Goal: Information Seeking & Learning: Learn about a topic

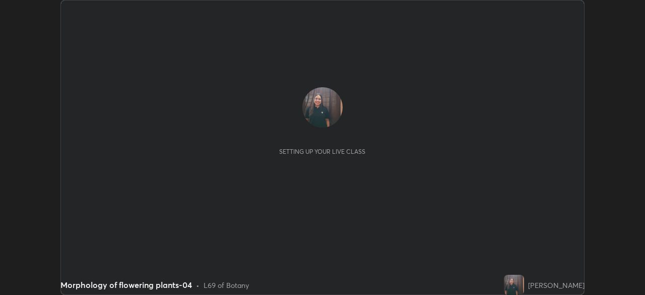
scroll to position [295, 645]
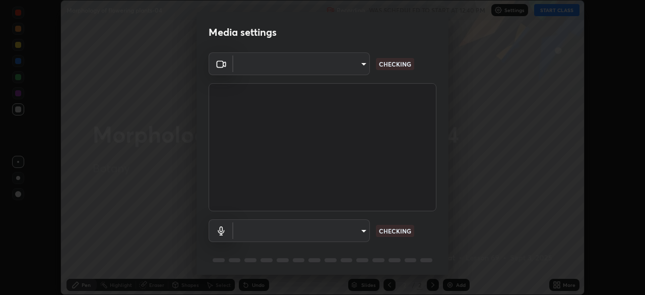
type input "55598c20c3627f74fde2fa62c56176c6afd958eb63f7086a397ce1464aa3371d"
type input "8978167cc43bbe15643b5c1650d15191c1591088b9b21ab250a75ec132c1516a"
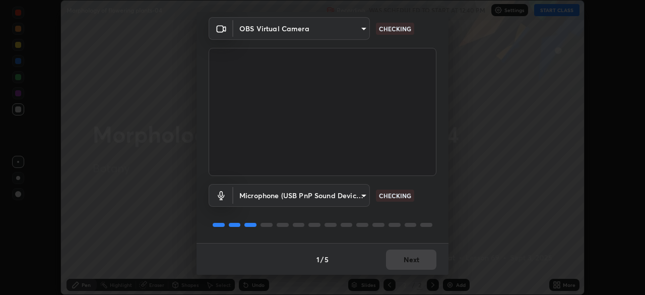
click at [401, 262] on div "1 / 5 Next" at bounding box center [322, 259] width 252 height 32
click at [402, 264] on div "1 / 5 Next" at bounding box center [322, 259] width 252 height 32
click at [405, 258] on div "1 / 5 Next" at bounding box center [322, 259] width 252 height 32
click at [405, 256] on div "1 / 5 Next" at bounding box center [322, 259] width 252 height 32
click at [406, 257] on div "1 / 5 Next" at bounding box center [322, 259] width 252 height 32
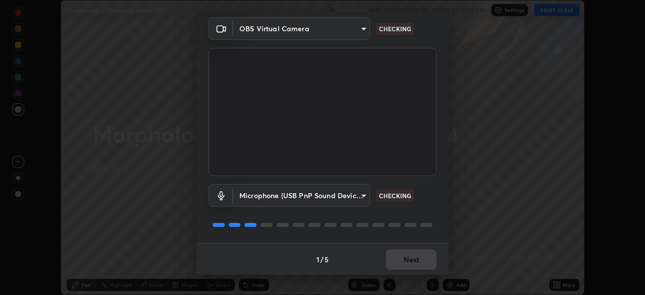
click at [402, 263] on div "1 / 5 Next" at bounding box center [322, 259] width 252 height 32
click at [399, 249] on div "1 / 5 Next" at bounding box center [322, 259] width 252 height 32
click at [399, 256] on div "1 / 5 Next" at bounding box center [322, 259] width 252 height 32
click at [400, 262] on div "1 / 5 Next" at bounding box center [322, 259] width 252 height 32
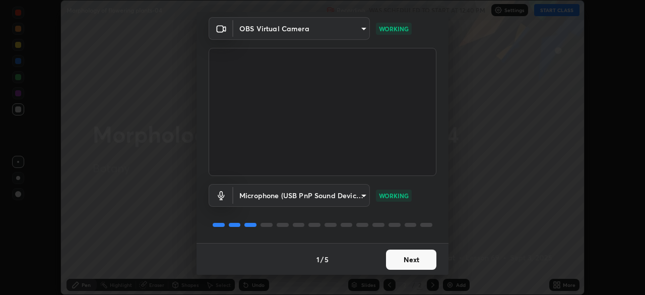
click at [400, 260] on button "Next" at bounding box center [411, 259] width 50 height 20
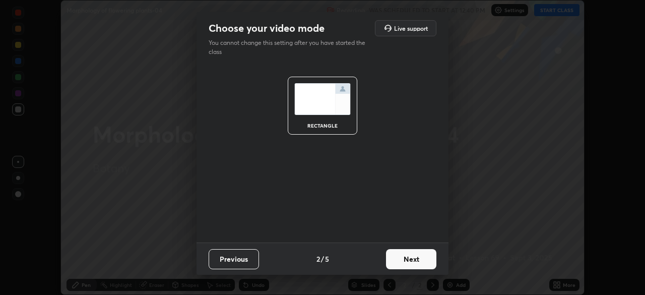
click at [399, 256] on button "Next" at bounding box center [411, 259] width 50 height 20
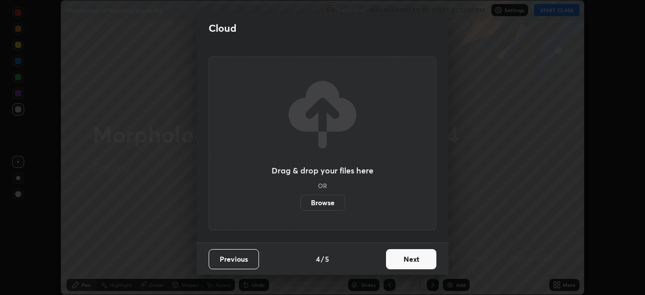
click at [399, 260] on button "Next" at bounding box center [411, 259] width 50 height 20
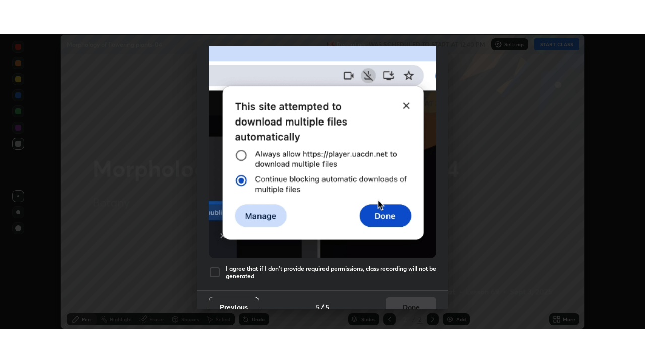
scroll to position [241, 0]
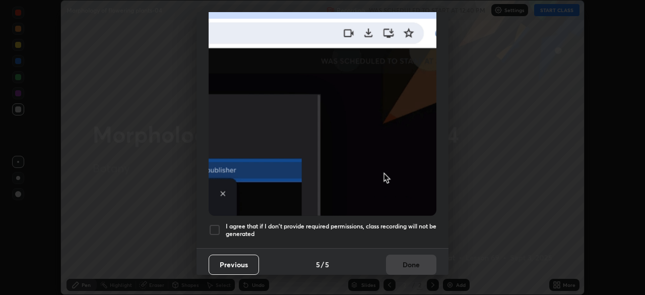
click at [218, 224] on div at bounding box center [215, 230] width 12 height 12
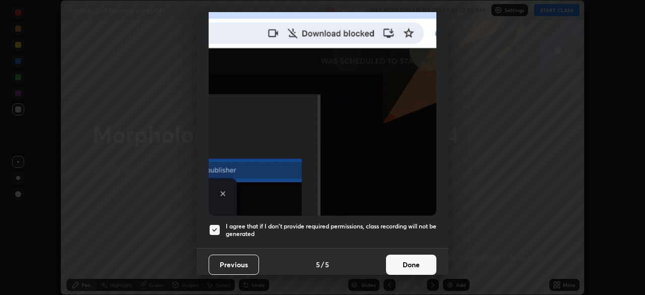
click at [420, 257] on button "Done" at bounding box center [411, 264] width 50 height 20
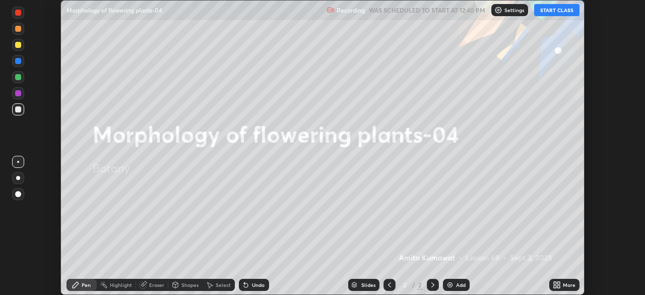
click at [550, 10] on button "START CLASS" at bounding box center [556, 10] width 45 height 12
click at [559, 286] on icon at bounding box center [558, 286] width 3 height 3
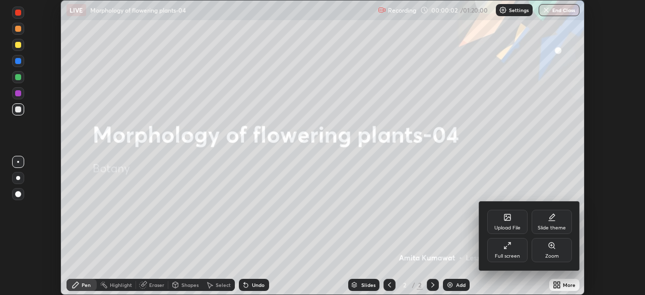
click at [505, 243] on icon at bounding box center [507, 245] width 8 height 8
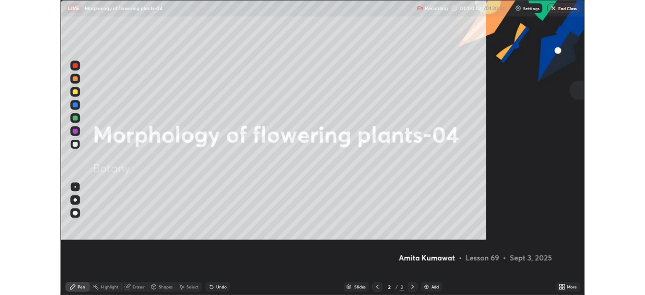
scroll to position [363, 645]
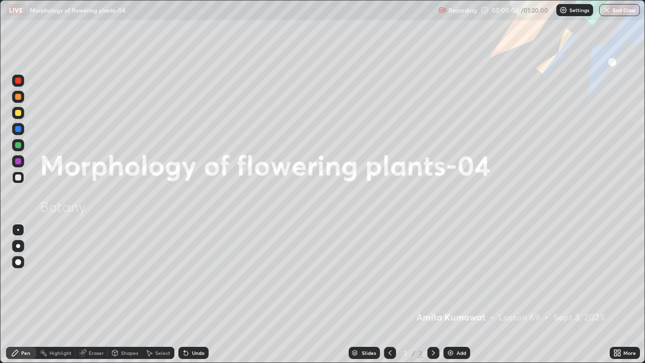
click at [448, 294] on img at bounding box center [450, 353] width 8 height 8
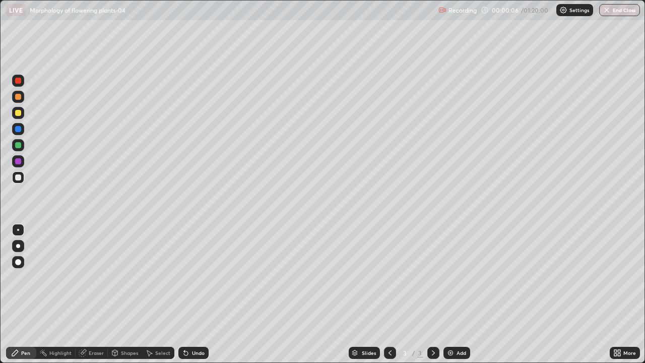
click at [19, 247] on div at bounding box center [18, 246] width 4 height 4
click at [16, 147] on div at bounding box center [18, 145] width 6 height 6
click at [20, 259] on div at bounding box center [18, 262] width 12 height 12
click at [19, 244] on div at bounding box center [18, 246] width 4 height 4
click at [18, 230] on div at bounding box center [18, 230] width 2 height 2
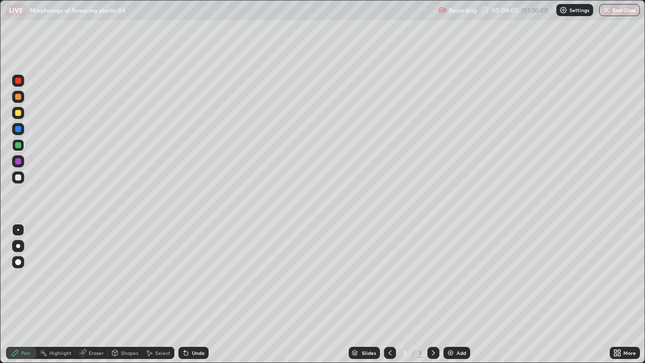
click at [58, 294] on div "Highlight" at bounding box center [55, 353] width 39 height 12
click at [19, 294] on icon at bounding box center [18, 318] width 8 height 8
click at [24, 294] on div "Pen" at bounding box center [25, 352] width 9 height 5
click at [87, 294] on div "Eraser" at bounding box center [92, 353] width 32 height 12
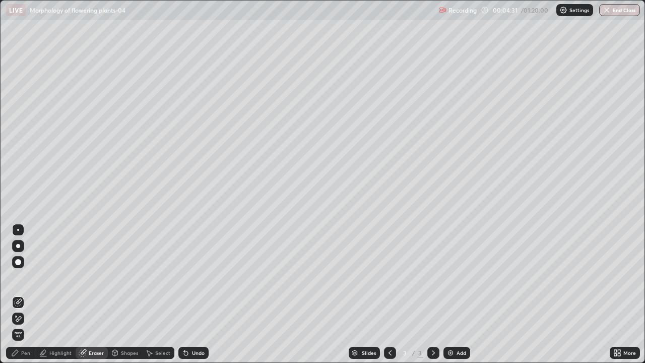
click at [29, 294] on div "Pen" at bounding box center [25, 352] width 9 height 5
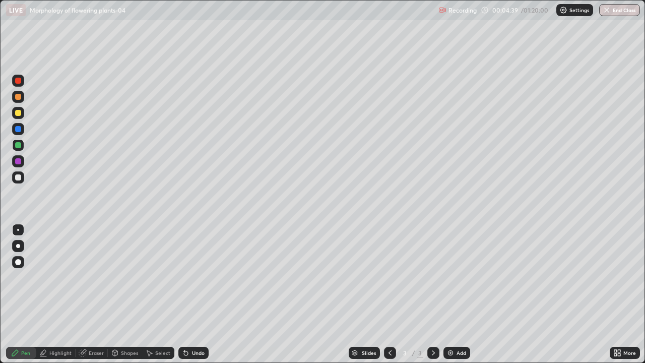
click at [18, 93] on div at bounding box center [18, 97] width 12 height 12
click at [22, 246] on div at bounding box center [18, 246] width 12 height 12
click at [18, 178] on div at bounding box center [18, 177] width 6 height 6
click at [17, 162] on div at bounding box center [18, 161] width 6 height 6
click at [18, 96] on div at bounding box center [18, 97] width 6 height 6
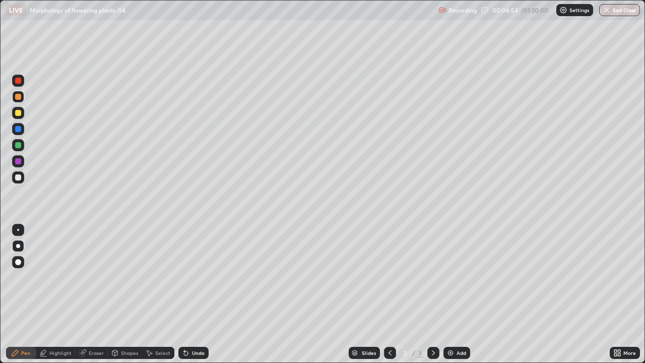
click at [18, 81] on div at bounding box center [18, 81] width 6 height 6
click at [18, 230] on div at bounding box center [18, 230] width 2 height 2
click at [17, 245] on div at bounding box center [18, 246] width 4 height 4
click at [17, 128] on div at bounding box center [18, 129] width 6 height 6
click at [18, 230] on div at bounding box center [18, 230] width 2 height 2
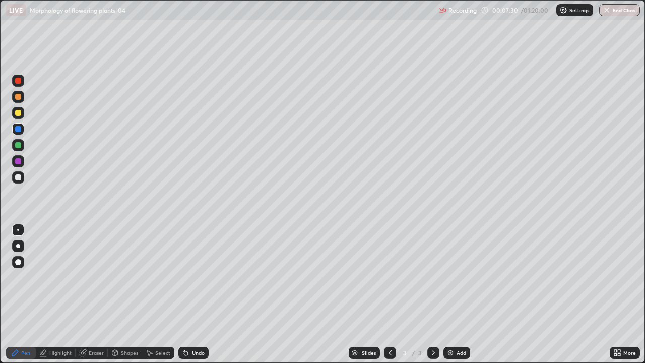
click at [19, 246] on div at bounding box center [18, 246] width 4 height 4
click at [436, 294] on icon at bounding box center [433, 353] width 8 height 8
click at [449, 294] on img at bounding box center [450, 353] width 8 height 8
click at [19, 178] on div at bounding box center [18, 177] width 6 height 6
click at [389, 294] on icon at bounding box center [390, 353] width 8 height 8
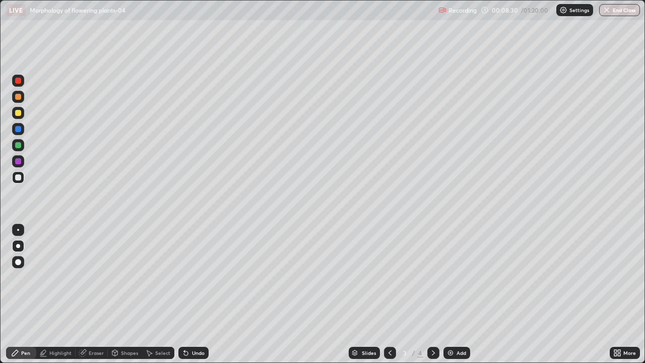
click at [18, 145] on div at bounding box center [18, 145] width 6 height 6
click at [433, 294] on icon at bounding box center [433, 353] width 8 height 8
click at [18, 96] on div at bounding box center [18, 97] width 6 height 6
click at [18, 113] on div at bounding box center [18, 113] width 6 height 6
click at [18, 145] on div at bounding box center [18, 145] width 6 height 6
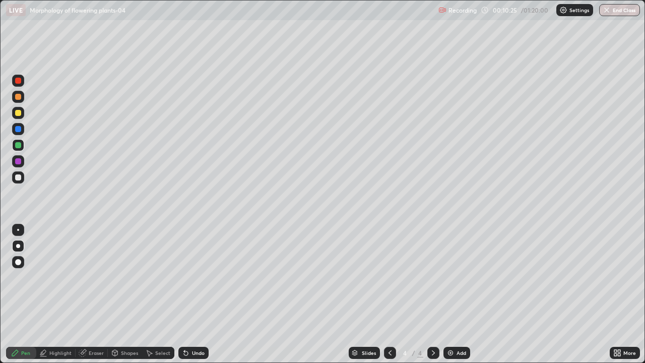
click at [19, 178] on div at bounding box center [18, 177] width 6 height 6
click at [18, 149] on div at bounding box center [18, 145] width 12 height 12
click at [19, 177] on div at bounding box center [18, 177] width 6 height 6
click at [23, 145] on div at bounding box center [18, 145] width 12 height 12
click at [20, 162] on div at bounding box center [18, 161] width 6 height 6
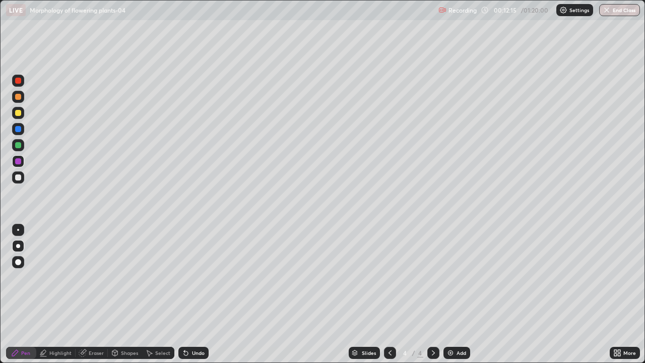
click at [52, 294] on div "Highlight" at bounding box center [55, 353] width 39 height 12
click at [15, 294] on icon at bounding box center [18, 318] width 8 height 8
click at [19, 294] on icon at bounding box center [15, 353] width 8 height 8
click at [19, 142] on div at bounding box center [18, 145] width 6 height 6
click at [57, 294] on div "Highlight" at bounding box center [55, 353] width 39 height 12
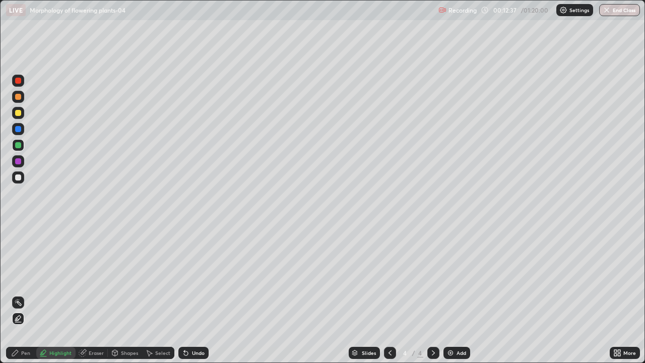
click at [19, 294] on icon at bounding box center [15, 353] width 8 height 8
click at [19, 177] on div at bounding box center [18, 177] width 6 height 6
click at [18, 111] on div at bounding box center [18, 113] width 6 height 6
click at [390, 294] on icon at bounding box center [390, 353] width 8 height 8
click at [432, 294] on icon at bounding box center [433, 353] width 8 height 8
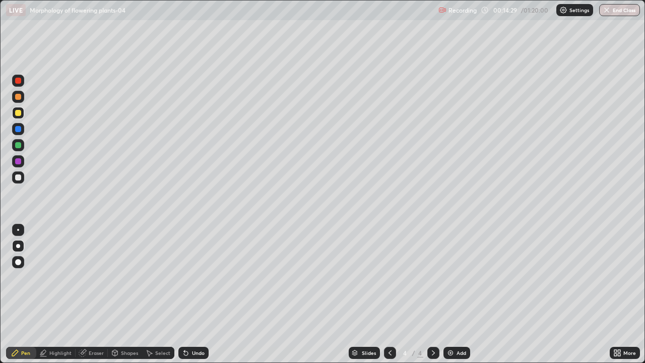
click at [389, 294] on icon at bounding box center [390, 353] width 8 height 8
click at [432, 294] on icon at bounding box center [433, 353] width 8 height 8
click at [448, 294] on img at bounding box center [450, 353] width 8 height 8
click at [390, 294] on icon at bounding box center [390, 353] width 8 height 8
click at [389, 294] on icon at bounding box center [390, 353] width 8 height 8
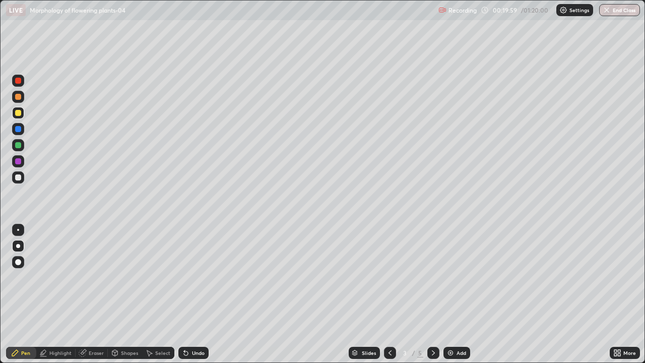
click at [433, 294] on icon at bounding box center [433, 353] width 8 height 8
click at [431, 294] on icon at bounding box center [433, 353] width 8 height 8
click at [22, 180] on div at bounding box center [18, 177] width 12 height 12
click at [19, 159] on div at bounding box center [18, 161] width 6 height 6
click at [199, 294] on div "Undo" at bounding box center [198, 352] width 13 height 5
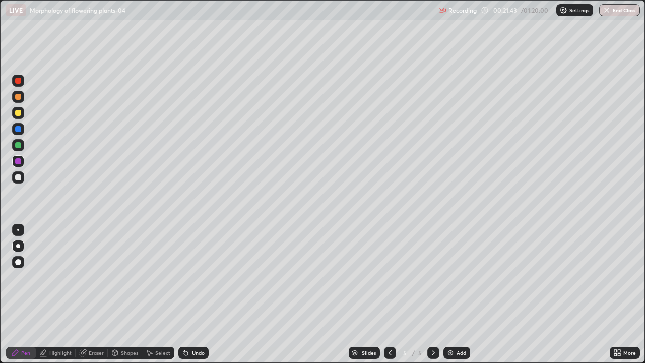
click at [19, 145] on div at bounding box center [18, 145] width 6 height 6
click at [388, 294] on icon at bounding box center [389, 352] width 3 height 5
click at [389, 294] on icon at bounding box center [390, 353] width 8 height 8
click at [432, 294] on icon at bounding box center [433, 353] width 8 height 8
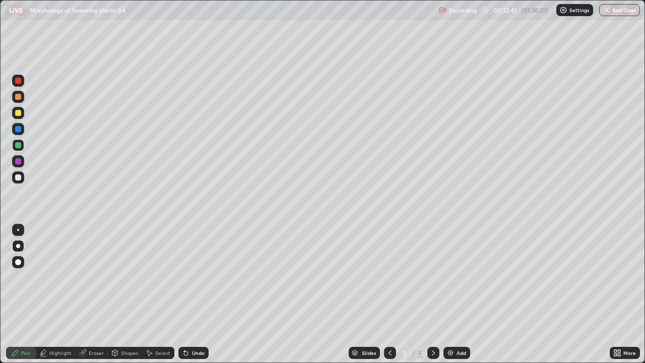
click at [200, 294] on div "Undo" at bounding box center [198, 352] width 13 height 5
click at [203, 294] on div "Undo" at bounding box center [198, 352] width 13 height 5
click at [218, 294] on div "Slides 5 / 5 Add" at bounding box center [409, 353] width 401 height 20
click at [449, 294] on img at bounding box center [450, 353] width 8 height 8
click at [18, 113] on div at bounding box center [18, 113] width 6 height 6
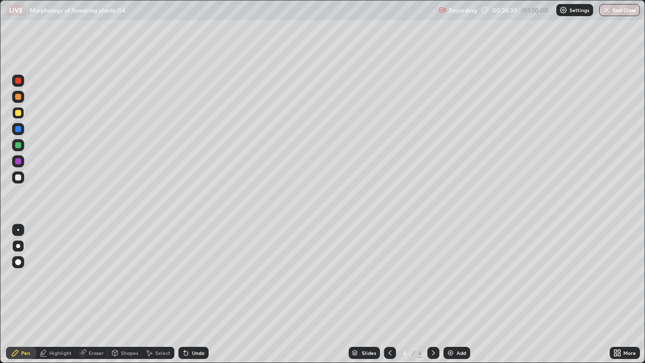
click at [18, 179] on div at bounding box center [18, 177] width 6 height 6
click at [199, 294] on div "Undo" at bounding box center [198, 352] width 13 height 5
click at [16, 158] on div at bounding box center [18, 161] width 6 height 6
click at [87, 294] on div "Eraser" at bounding box center [92, 353] width 32 height 12
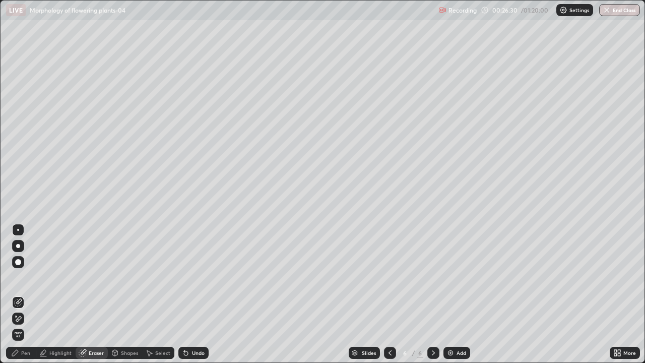
click at [25, 294] on div "Pen" at bounding box center [25, 352] width 9 height 5
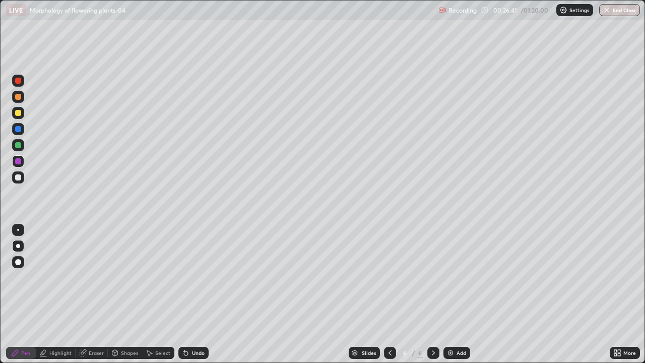
click at [389, 294] on icon at bounding box center [390, 353] width 8 height 8
click at [432, 294] on icon at bounding box center [433, 353] width 8 height 8
click at [17, 176] on div at bounding box center [18, 177] width 6 height 6
click at [449, 294] on img at bounding box center [450, 353] width 8 height 8
click at [18, 115] on div at bounding box center [18, 113] width 6 height 6
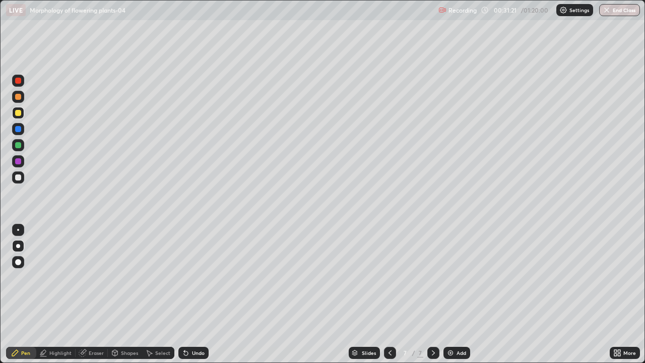
click at [19, 146] on div at bounding box center [18, 145] width 6 height 6
click at [18, 162] on div at bounding box center [18, 161] width 6 height 6
click at [16, 145] on div at bounding box center [18, 145] width 6 height 6
click at [22, 263] on div at bounding box center [18, 262] width 12 height 12
click at [18, 246] on div at bounding box center [18, 246] width 4 height 4
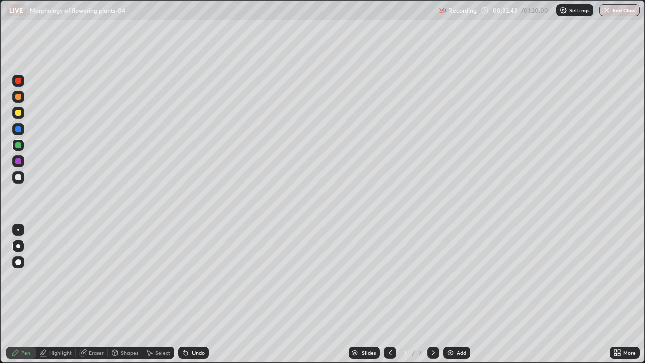
click at [19, 177] on div at bounding box center [18, 177] width 6 height 6
click at [23, 141] on div at bounding box center [18, 145] width 12 height 12
click at [18, 230] on div at bounding box center [18, 230] width 2 height 2
click at [22, 249] on div at bounding box center [18, 246] width 12 height 12
click at [23, 176] on div at bounding box center [18, 177] width 12 height 12
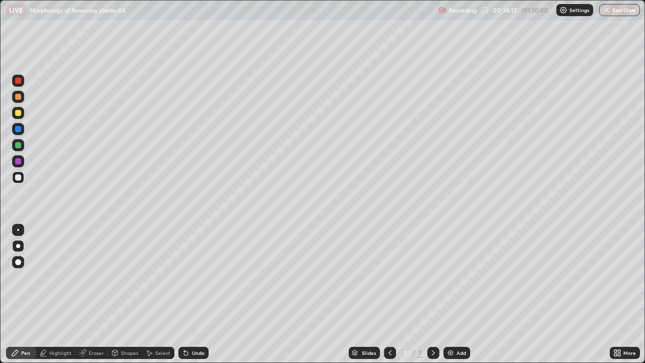
click at [21, 162] on div at bounding box center [18, 161] width 12 height 12
click at [82, 294] on icon at bounding box center [82, 353] width 7 height 7
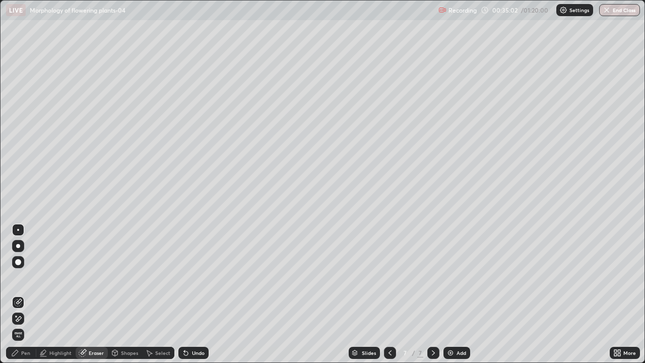
click at [18, 294] on icon at bounding box center [15, 353] width 8 height 8
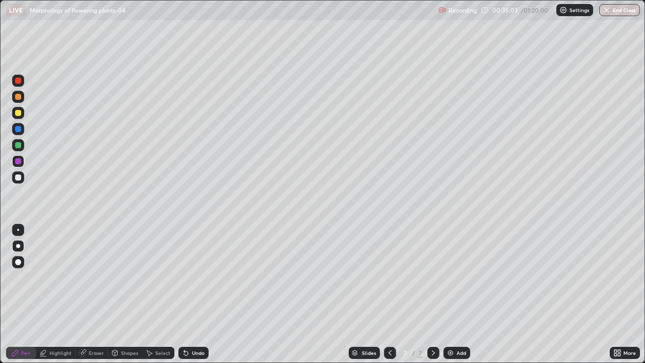
click at [16, 113] on div at bounding box center [18, 113] width 6 height 6
click at [192, 294] on div "Undo" at bounding box center [198, 352] width 13 height 5
click at [19, 79] on div at bounding box center [18, 81] width 6 height 6
click at [19, 129] on div at bounding box center [18, 129] width 6 height 6
click at [204, 294] on div "Undo" at bounding box center [193, 353] width 30 height 12
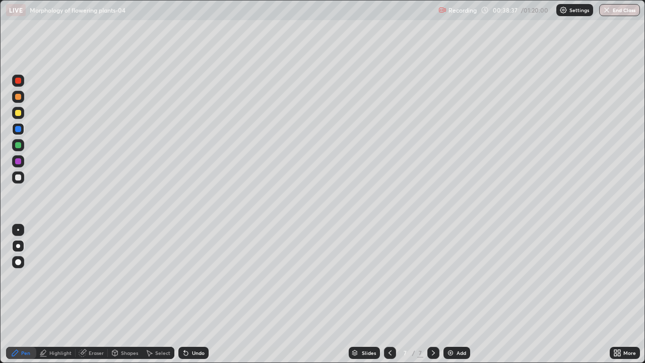
click at [447, 294] on img at bounding box center [450, 353] width 8 height 8
click at [20, 178] on div at bounding box center [18, 177] width 6 height 6
click at [388, 294] on icon at bounding box center [390, 353] width 8 height 8
click at [432, 294] on icon at bounding box center [433, 352] width 3 height 5
click at [18, 159] on div at bounding box center [18, 161] width 6 height 6
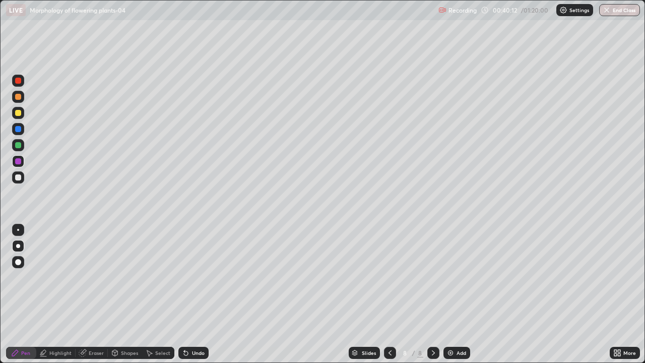
click at [19, 179] on div at bounding box center [18, 177] width 6 height 6
click at [14, 143] on div at bounding box center [18, 145] width 12 height 12
click at [188, 294] on div "Undo" at bounding box center [193, 353] width 30 height 12
click at [192, 294] on div "Undo" at bounding box center [198, 352] width 13 height 5
click at [18, 230] on div at bounding box center [18, 230] width 2 height 2
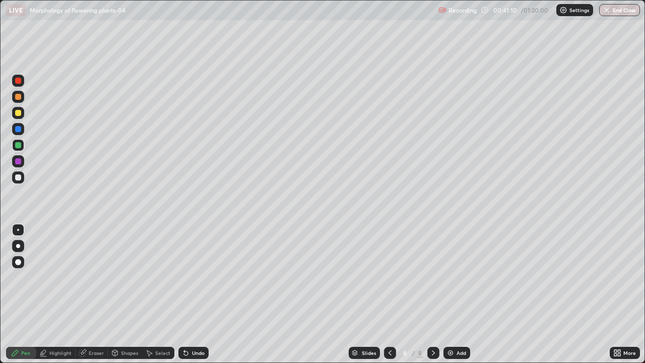
click at [53, 294] on div "Highlight" at bounding box center [60, 352] width 22 height 5
click at [17, 294] on icon at bounding box center [18, 319] width 2 height 2
click at [16, 294] on icon at bounding box center [15, 353] width 8 height 8
click at [19, 130] on div at bounding box center [18, 129] width 6 height 6
click at [23, 246] on div at bounding box center [18, 246] width 12 height 12
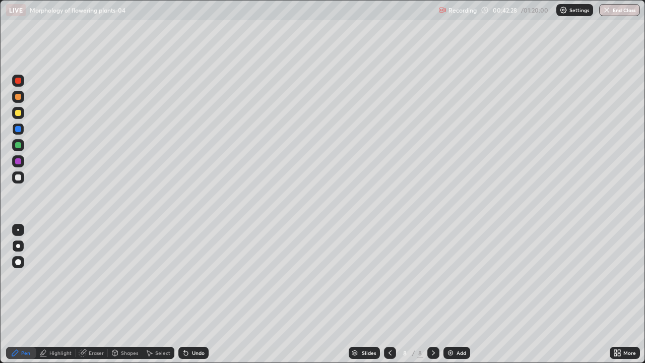
click at [448, 294] on img at bounding box center [450, 353] width 8 height 8
click at [17, 177] on div at bounding box center [18, 177] width 6 height 6
click at [17, 147] on div at bounding box center [18, 145] width 6 height 6
click at [18, 230] on div at bounding box center [18, 230] width 2 height 2
click at [18, 175] on div at bounding box center [18, 177] width 6 height 6
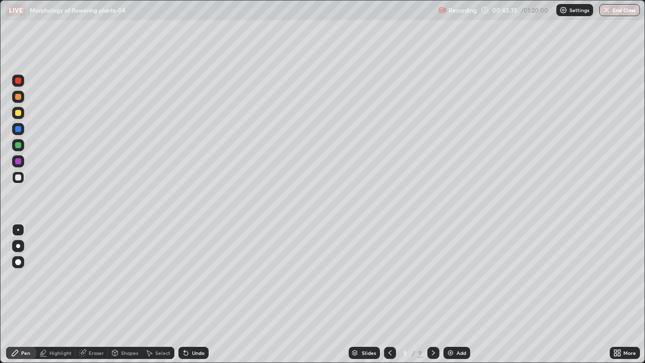
click at [18, 246] on div at bounding box center [18, 246] width 4 height 4
click at [192, 294] on div "Undo" at bounding box center [198, 352] width 13 height 5
click at [188, 294] on div "Undo" at bounding box center [193, 353] width 30 height 12
click at [23, 145] on div at bounding box center [18, 145] width 12 height 12
click at [18, 230] on div at bounding box center [18, 230] width 2 height 2
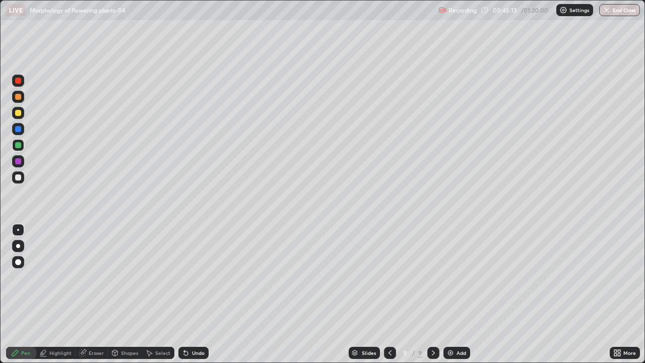
click at [18, 246] on div at bounding box center [18, 246] width 4 height 4
click at [19, 175] on div at bounding box center [18, 177] width 6 height 6
click at [19, 127] on div at bounding box center [18, 129] width 6 height 6
click at [57, 294] on div "Highlight" at bounding box center [60, 352] width 22 height 5
click at [24, 294] on div "Pen" at bounding box center [25, 352] width 9 height 5
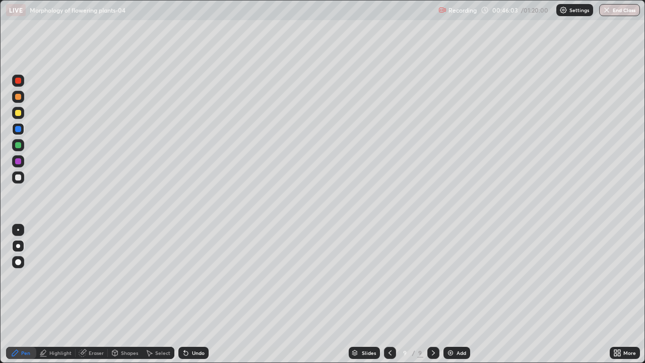
click at [54, 294] on div "Highlight" at bounding box center [60, 352] width 22 height 5
click at [19, 145] on div at bounding box center [18, 145] width 6 height 6
click at [389, 294] on icon at bounding box center [390, 353] width 8 height 8
click at [25, 294] on div "Pen" at bounding box center [21, 353] width 30 height 12
click at [193, 294] on div "Undo" at bounding box center [198, 352] width 13 height 5
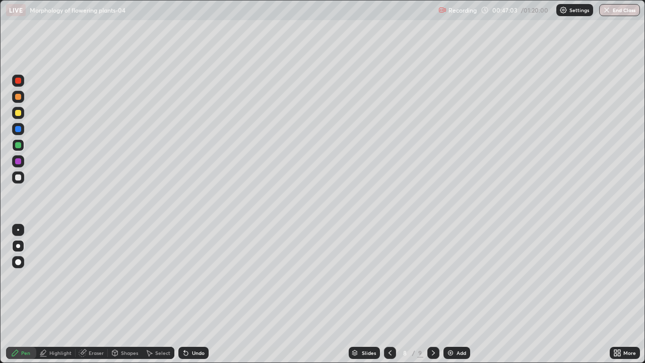
click at [196, 294] on div "Undo" at bounding box center [198, 352] width 13 height 5
click at [95, 294] on div "Eraser" at bounding box center [96, 352] width 15 height 5
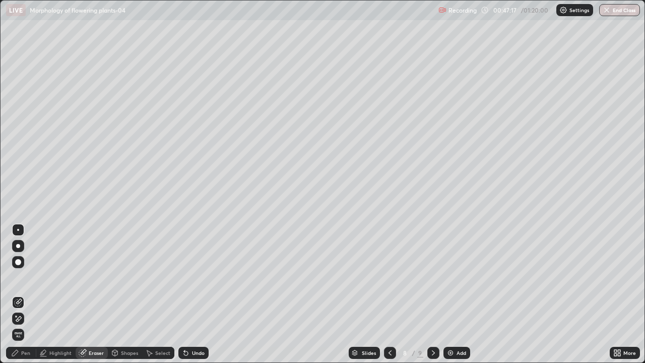
click at [28, 294] on div "Pen" at bounding box center [25, 352] width 9 height 5
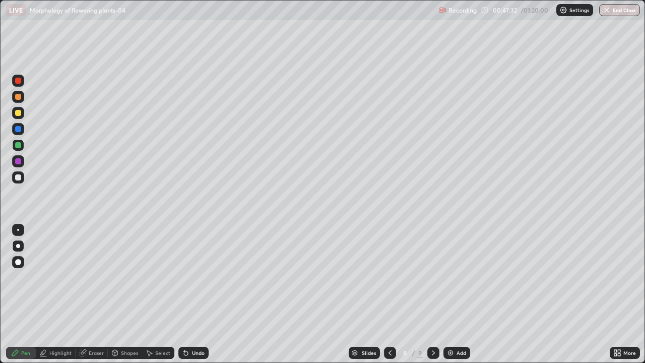
click at [18, 230] on div at bounding box center [18, 230] width 2 height 2
click at [19, 161] on div at bounding box center [18, 161] width 6 height 6
click at [23, 246] on div at bounding box center [18, 246] width 12 height 12
click at [194, 294] on div "Undo" at bounding box center [193, 353] width 30 height 12
click at [17, 179] on div at bounding box center [18, 177] width 6 height 6
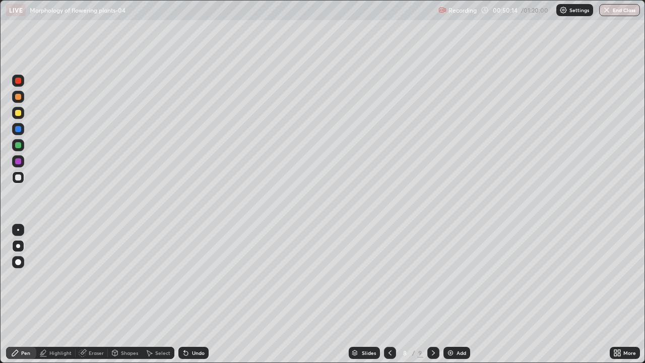
click at [434, 294] on div at bounding box center [433, 353] width 12 height 20
click at [23, 160] on div at bounding box center [18, 161] width 12 height 12
click at [21, 175] on div at bounding box center [18, 177] width 6 height 6
click at [386, 294] on icon at bounding box center [390, 353] width 8 height 8
click at [432, 294] on icon at bounding box center [433, 353] width 8 height 8
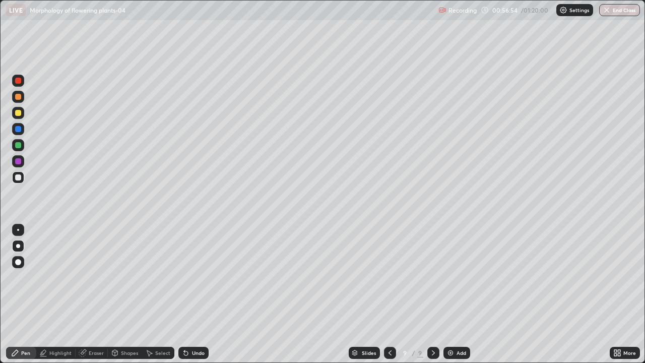
click at [86, 294] on icon at bounding box center [84, 351] width 6 height 5
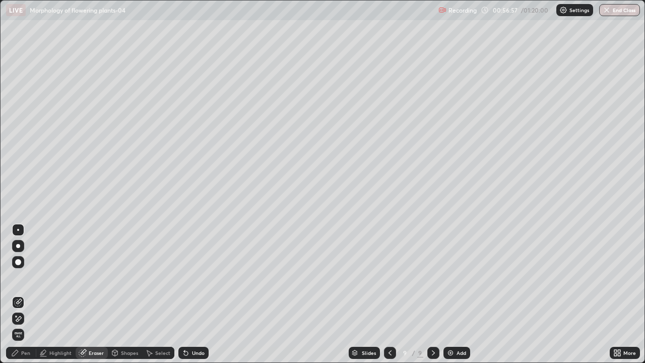
click at [28, 294] on div "Pen" at bounding box center [25, 352] width 9 height 5
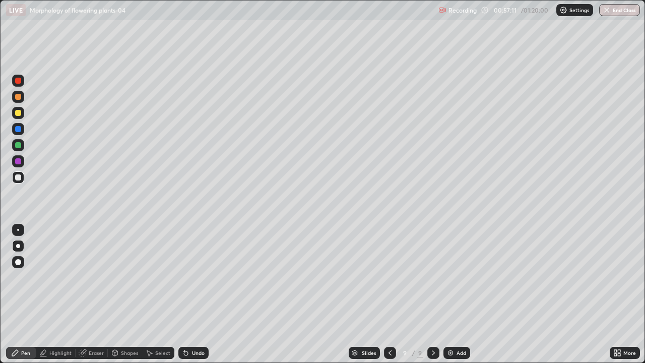
click at [197, 294] on div "Undo" at bounding box center [198, 352] width 13 height 5
click at [448, 294] on img at bounding box center [450, 353] width 8 height 8
click at [16, 176] on div at bounding box center [18, 177] width 6 height 6
click at [20, 162] on div at bounding box center [18, 161] width 6 height 6
click at [19, 144] on div at bounding box center [18, 145] width 6 height 6
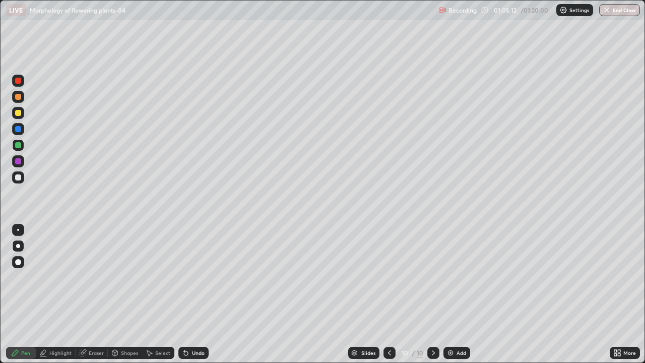
click at [22, 178] on div at bounding box center [18, 177] width 12 height 12
click at [18, 147] on div at bounding box center [18, 145] width 6 height 6
click at [19, 181] on div at bounding box center [18, 177] width 12 height 12
click at [19, 163] on div at bounding box center [18, 161] width 6 height 6
click at [17, 146] on div at bounding box center [18, 145] width 6 height 6
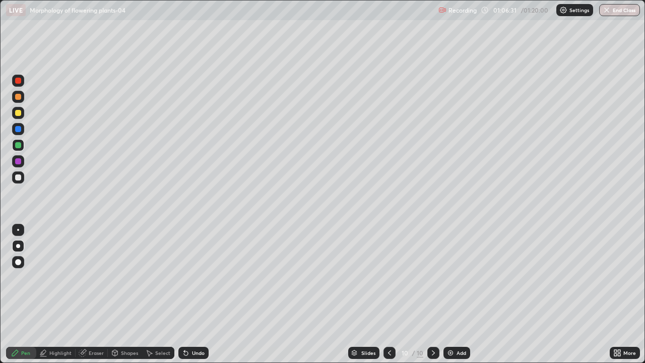
click at [18, 177] on div at bounding box center [18, 177] width 6 height 6
click at [17, 146] on div at bounding box center [18, 145] width 6 height 6
click at [18, 177] on div at bounding box center [18, 177] width 6 height 6
click at [20, 126] on div at bounding box center [18, 129] width 6 height 6
click at [14, 157] on div at bounding box center [18, 161] width 12 height 12
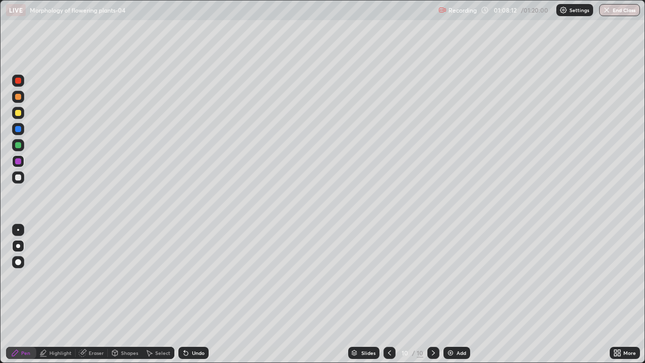
click at [18, 179] on div at bounding box center [18, 177] width 6 height 6
click at [195, 294] on div "Undo" at bounding box center [198, 352] width 13 height 5
click at [23, 142] on div at bounding box center [18, 145] width 12 height 12
click at [18, 177] on div at bounding box center [18, 177] width 6 height 6
click at [18, 145] on div at bounding box center [18, 145] width 6 height 6
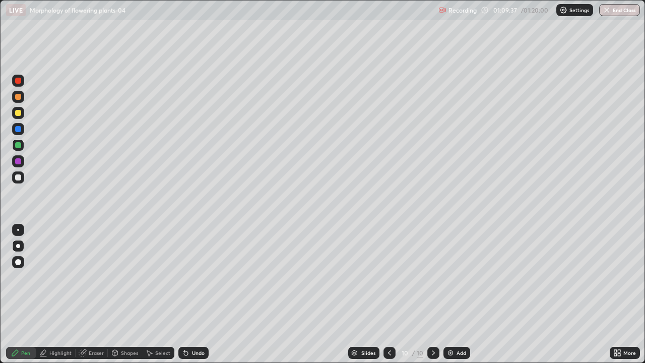
click at [20, 130] on div at bounding box center [18, 129] width 6 height 6
click at [200, 294] on div "Undo" at bounding box center [198, 352] width 13 height 5
click at [22, 147] on div at bounding box center [18, 145] width 12 height 12
click at [17, 177] on div at bounding box center [18, 177] width 6 height 6
click at [189, 294] on div "Undo" at bounding box center [193, 353] width 30 height 12
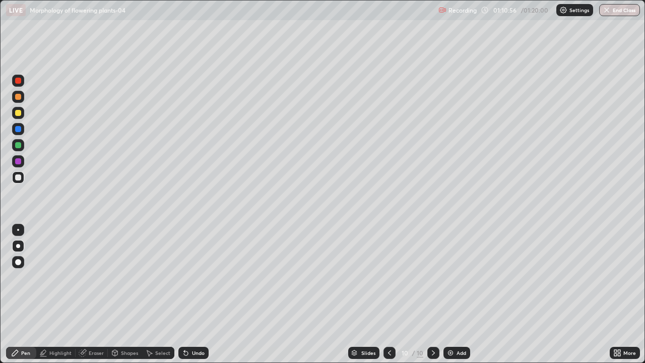
click at [197, 294] on div "Undo" at bounding box center [198, 352] width 13 height 5
click at [18, 81] on div at bounding box center [18, 81] width 6 height 6
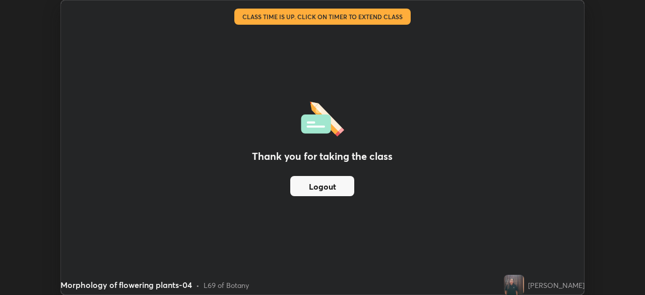
scroll to position [50087, 49738]
